Goal: Information Seeking & Learning: Check status

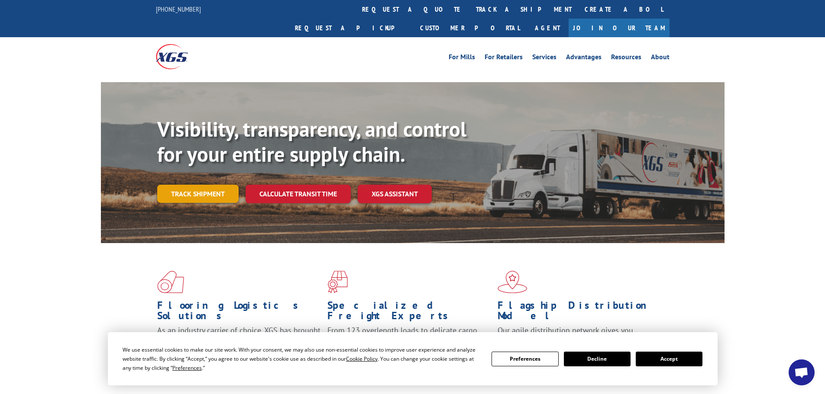
click at [196, 185] on link "Track shipment" at bounding box center [197, 194] width 81 height 18
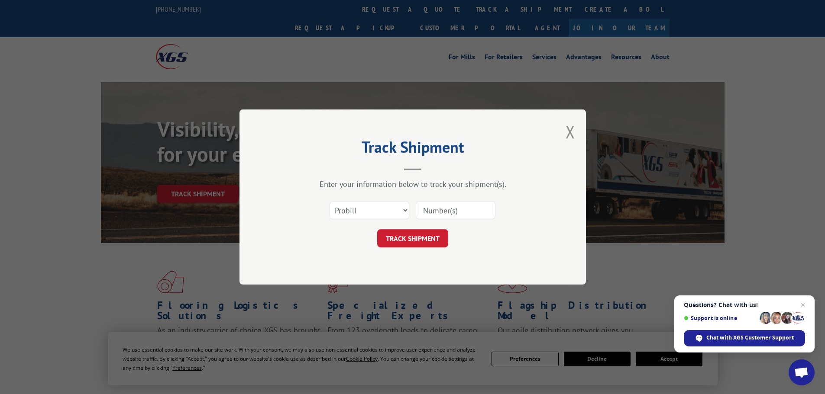
click at [428, 214] on input at bounding box center [456, 210] width 80 height 18
paste input "16944857"
type input "16944857"
click at [417, 241] on button "TRACK SHIPMENT" at bounding box center [412, 238] width 71 height 18
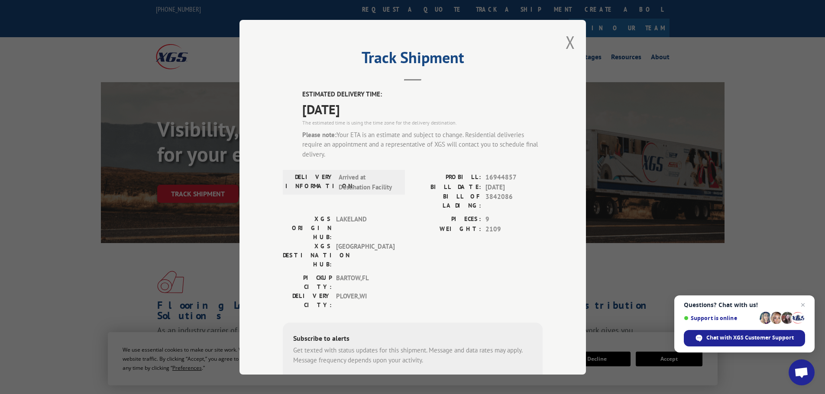
scroll to position [74, 0]
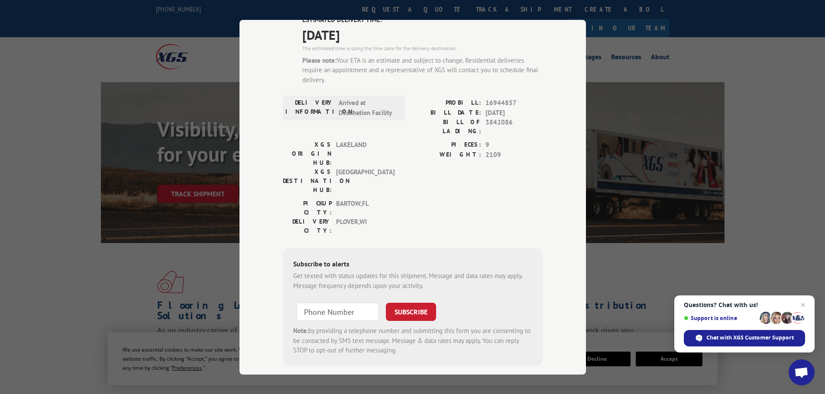
type input "+1 (___) ___-____"
click at [324, 303] on input "+1 (___) ___-____" at bounding box center [337, 312] width 82 height 18
type input "+1 (___) ___-____"
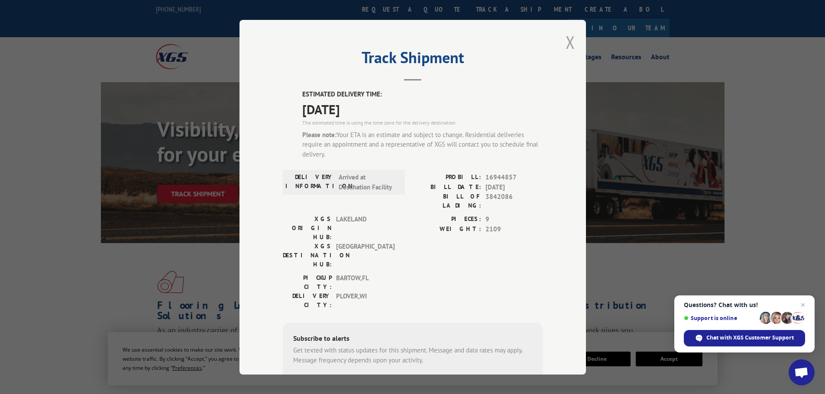
click at [565, 41] on button "Close modal" at bounding box center [570, 42] width 10 height 23
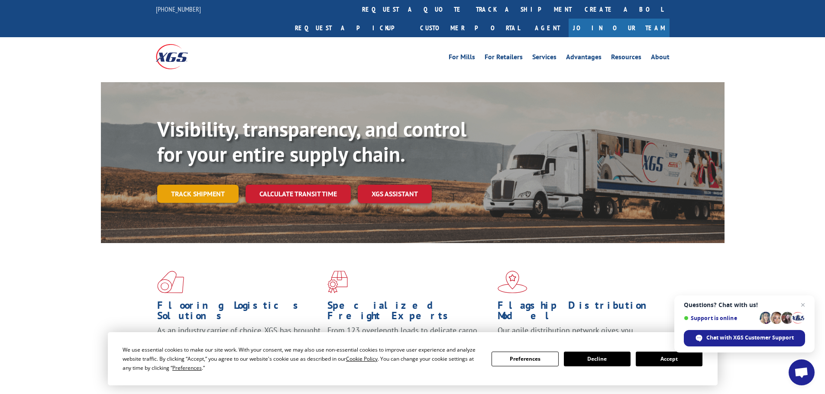
click at [200, 185] on link "Track shipment" at bounding box center [197, 194] width 81 height 18
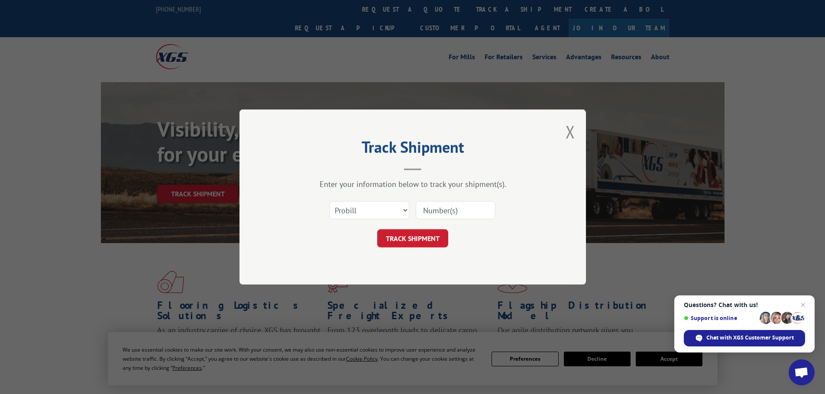
click at [453, 206] on input at bounding box center [456, 210] width 80 height 18
type input "16944857"
click at [421, 239] on button "TRACK SHIPMENT" at bounding box center [412, 238] width 71 height 18
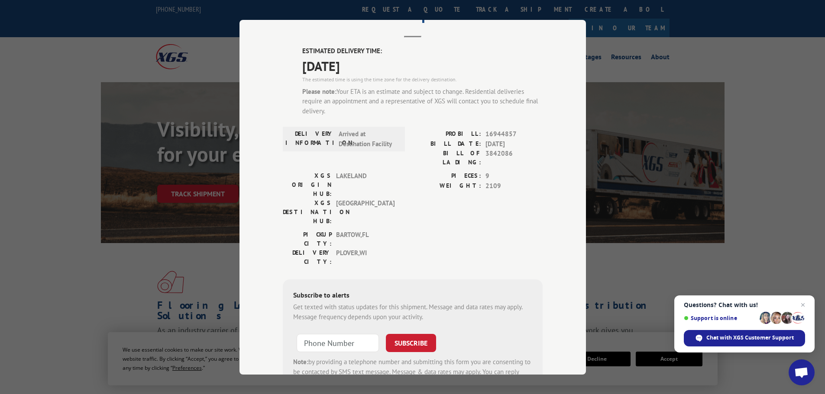
scroll to position [74, 0]
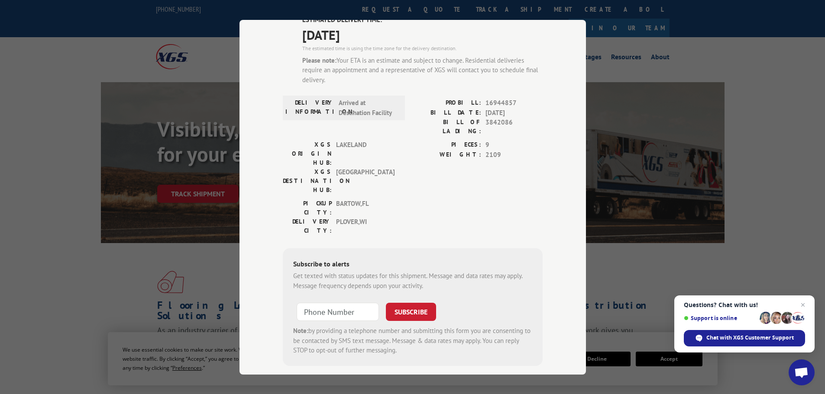
click at [758, 171] on div "Track Shipment ESTIMATED DELIVERY TIME: [DATE] The estimated time is using the …" at bounding box center [412, 197] width 825 height 394
click at [650, 246] on div "Track Shipment ESTIMATED DELIVERY TIME: [DATE] The estimated time is using the …" at bounding box center [412, 197] width 825 height 394
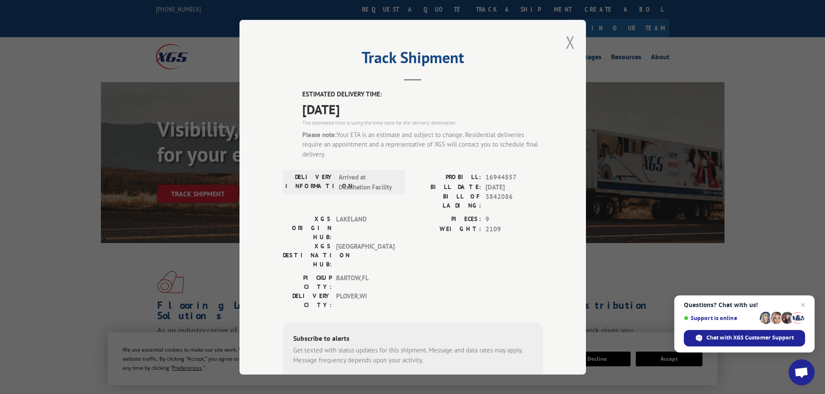
click at [565, 40] on button "Close modal" at bounding box center [570, 42] width 10 height 23
